Goal: Find specific page/section

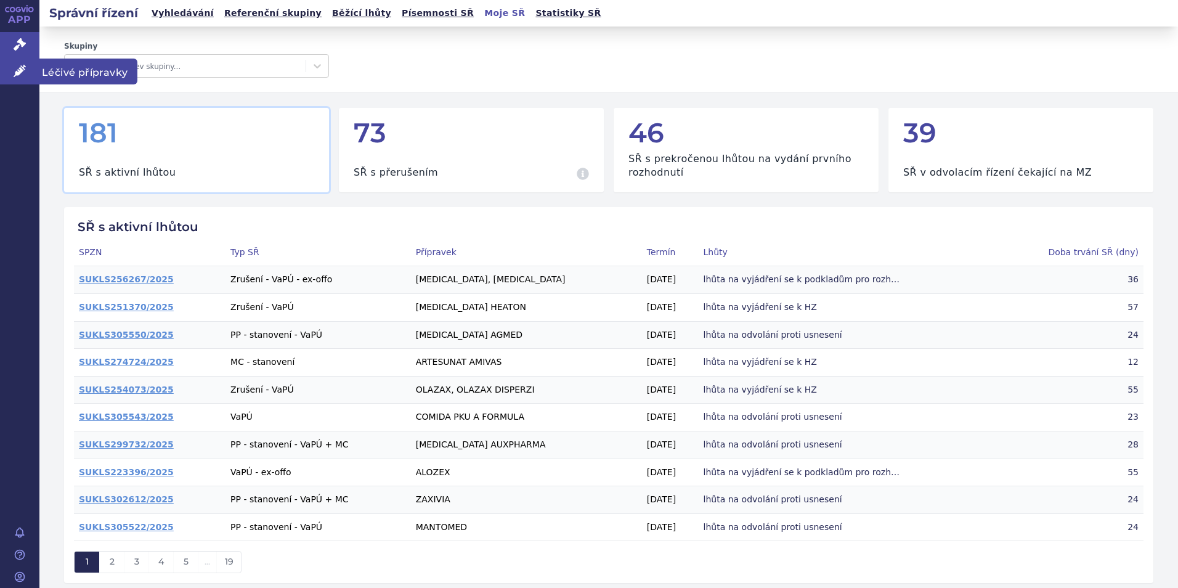
click at [86, 67] on span "Léčivé přípravky" at bounding box center [88, 72] width 98 height 26
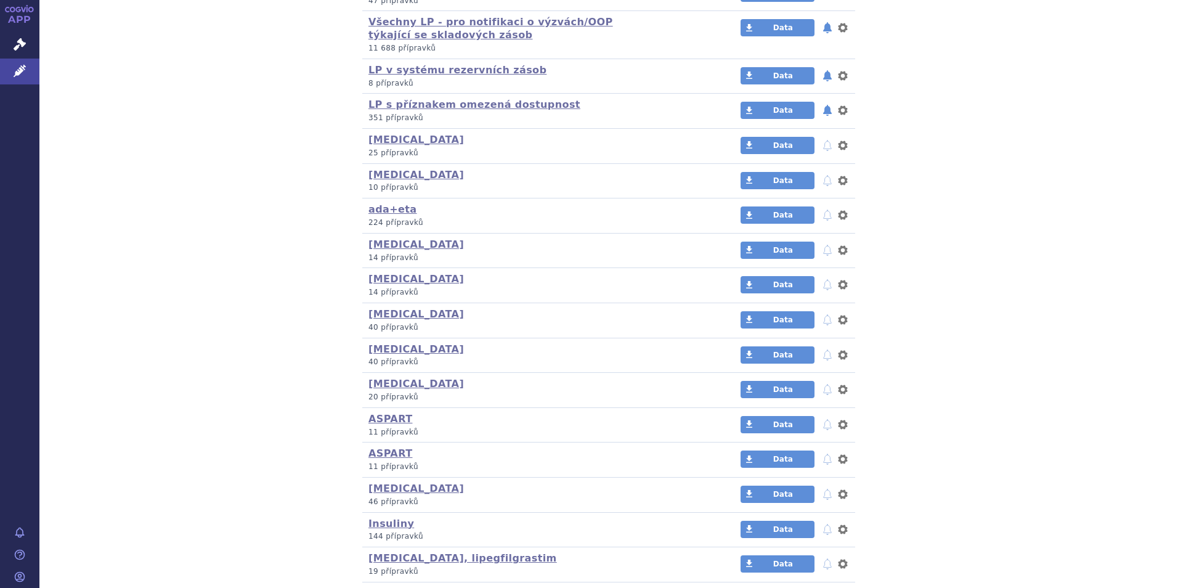
scroll to position [431, 0]
click at [392, 423] on link "ASPART" at bounding box center [390, 418] width 44 height 12
